Goal: Information Seeking & Learning: Learn about a topic

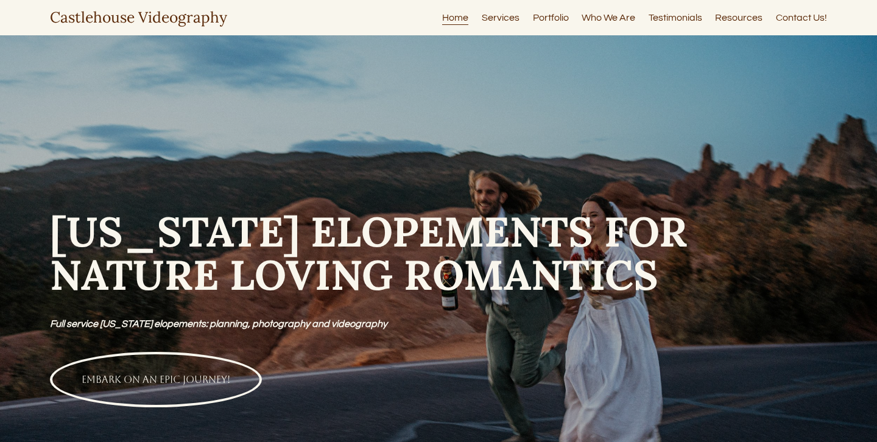
click at [542, 20] on link "Portfolio" at bounding box center [551, 18] width 36 height 16
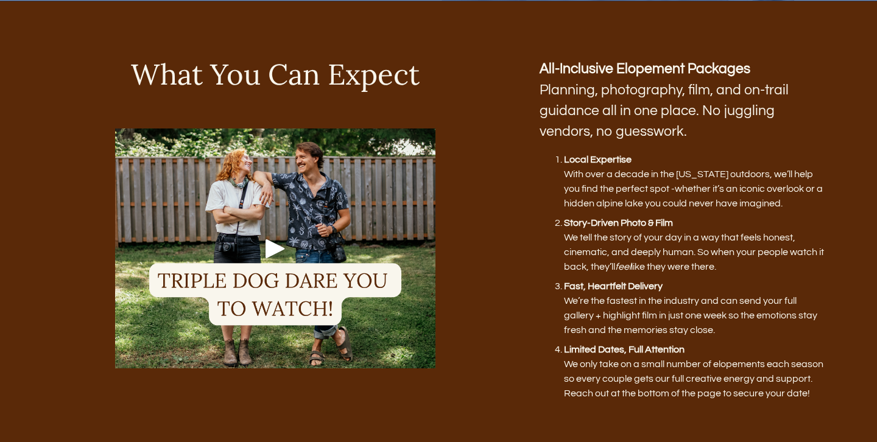
scroll to position [632, 0]
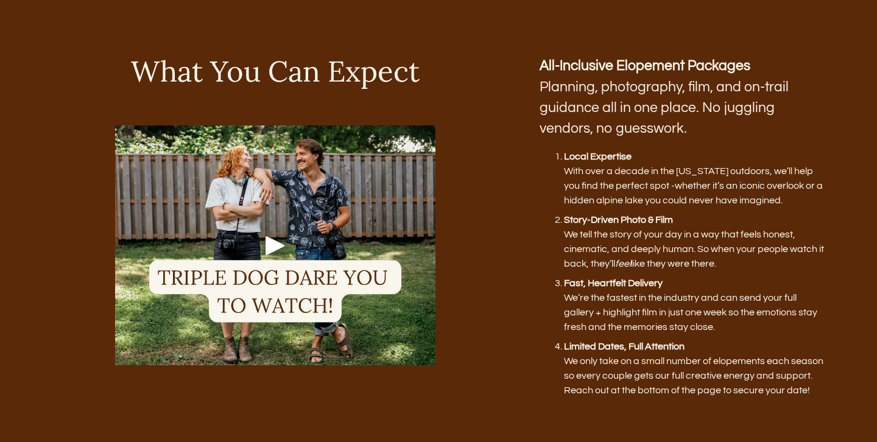
click at [269, 239] on div "Play" at bounding box center [275, 245] width 29 height 29
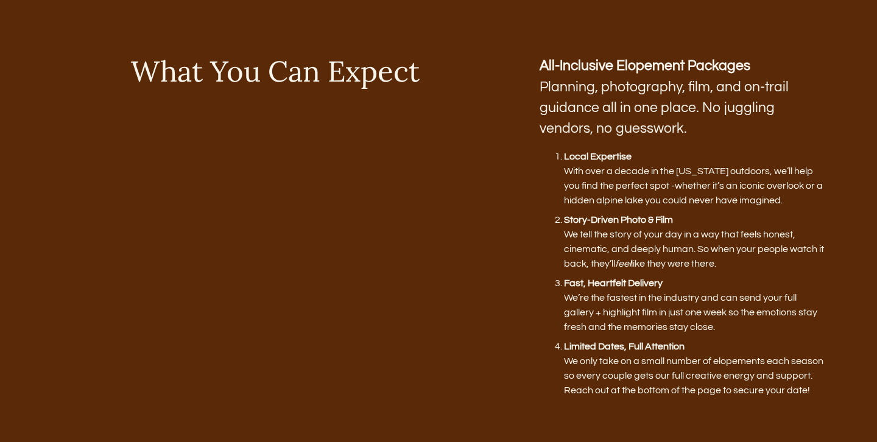
click at [523, 311] on div "What You Can Expect All-Inclusive Elopement Packages Planning, photography, fil…" at bounding box center [438, 239] width 877 height 368
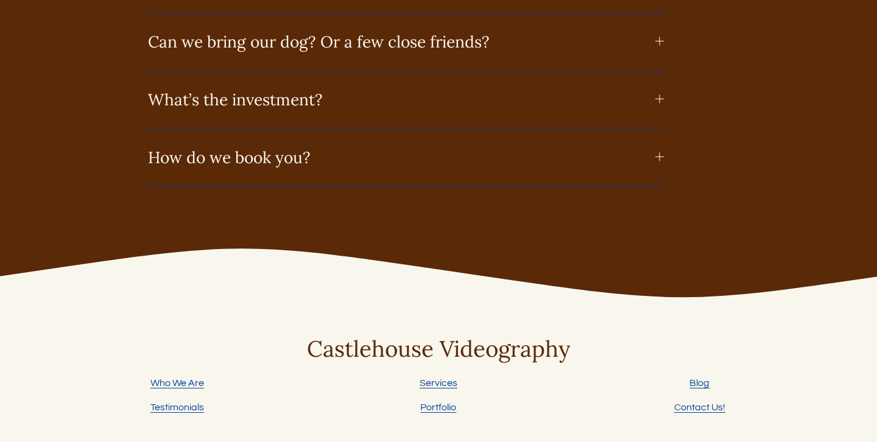
scroll to position [6115, 0]
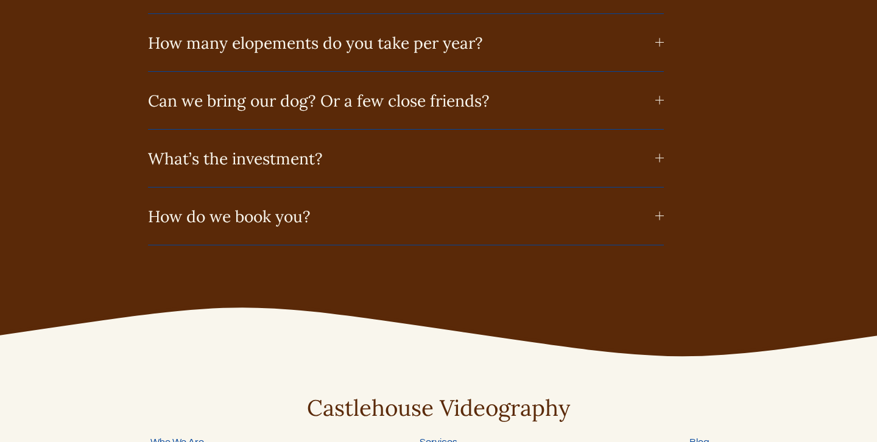
click at [438, 148] on span "What’s the investment?" at bounding box center [401, 158] width 507 height 21
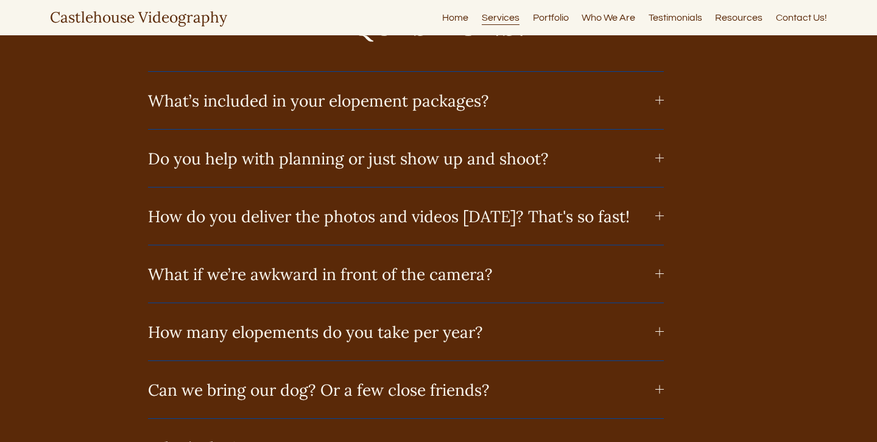
scroll to position [5815, 0]
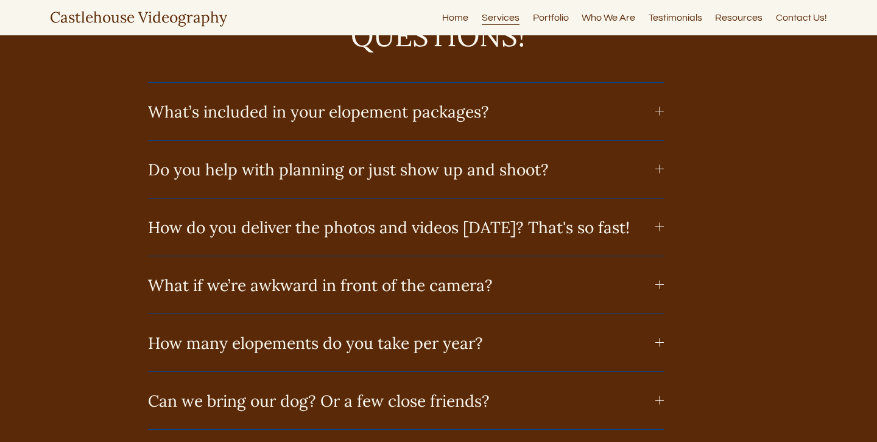
click at [412, 199] on button "How do you deliver the photos and videos in ONE WEEK? That's so fast!" at bounding box center [406, 227] width 516 height 57
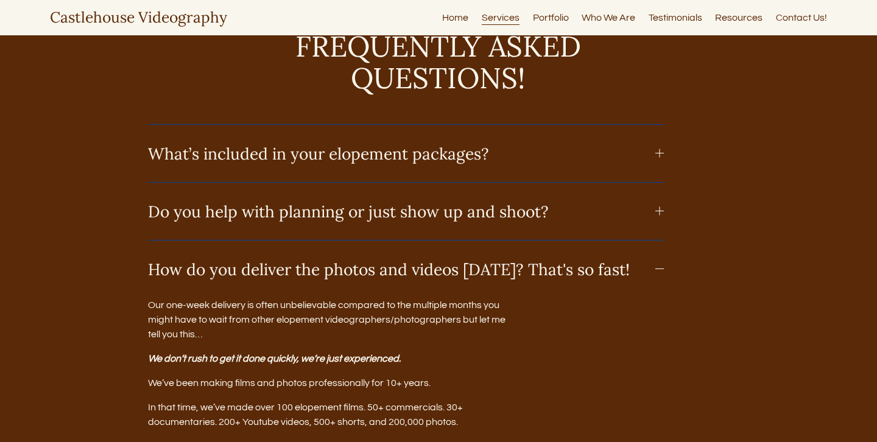
scroll to position [5752, 0]
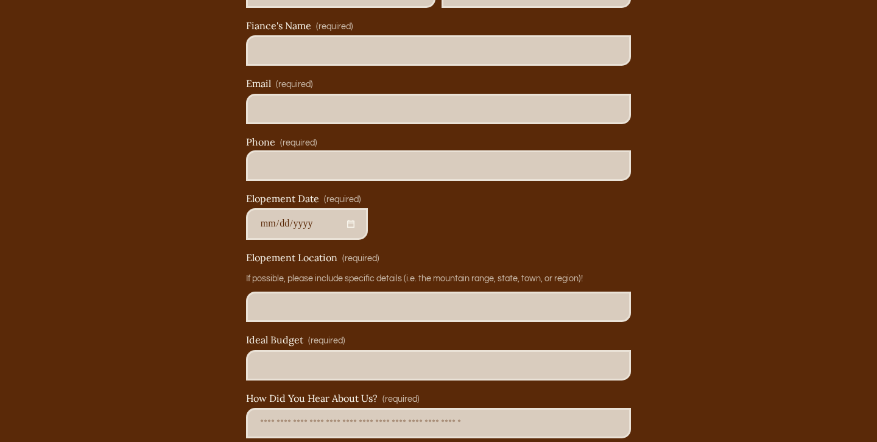
scroll to position [6459, 0]
